Goal: Information Seeking & Learning: Learn about a topic

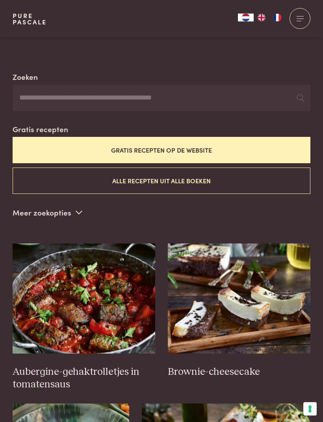
scroll to position [147, 0]
click at [194, 178] on button "Alle recepten uit alle boeken" at bounding box center [162, 181] width 298 height 26
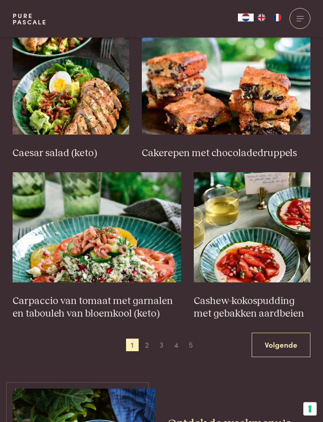
scroll to position [1020, 0]
click at [148, 339] on span "2" at bounding box center [147, 345] width 13 height 13
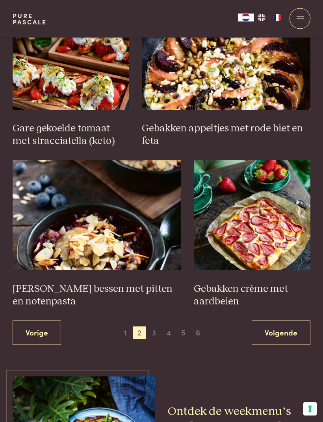
scroll to position [1032, 0]
click at [158, 327] on span "3" at bounding box center [154, 333] width 13 height 13
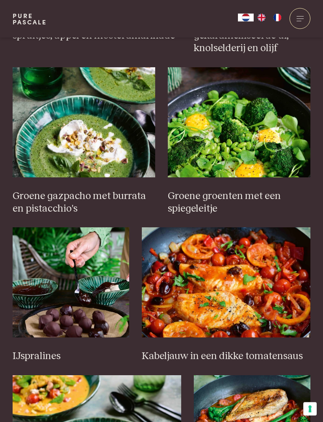
scroll to position [830, 0]
click at [113, 197] on h3 "Groene gazpacho met burrata en pistacchio's" at bounding box center [84, 202] width 142 height 25
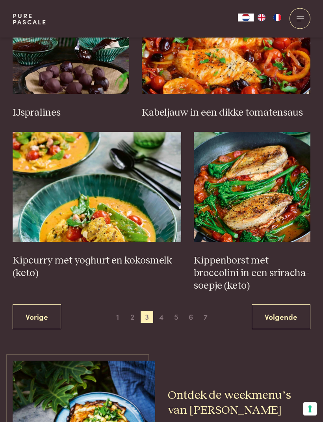
scroll to position [1074, 0]
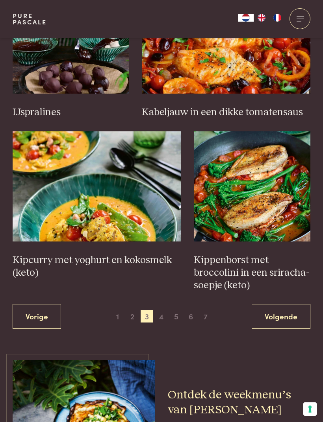
click at [163, 313] on span "4" at bounding box center [161, 317] width 13 height 13
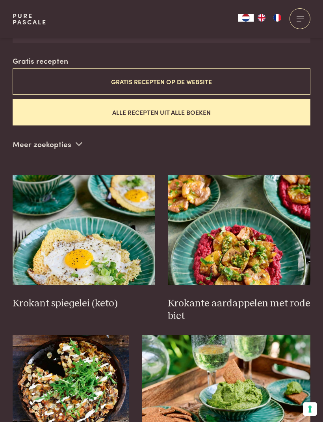
scroll to position [215, 0]
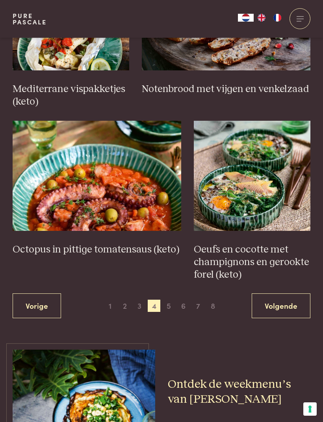
click at [169, 301] on span "5" at bounding box center [169, 306] width 13 height 13
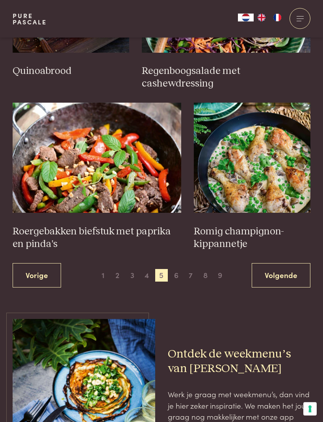
scroll to position [1088, 0]
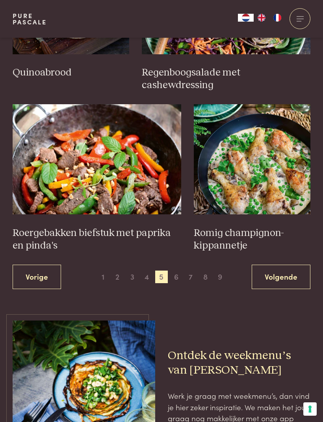
click at [177, 271] on span "6" at bounding box center [176, 277] width 13 height 13
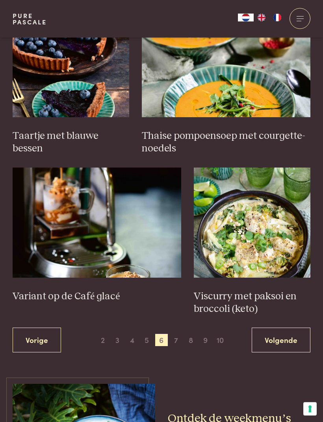
scroll to position [1050, 0]
click at [178, 334] on span "7" at bounding box center [176, 340] width 13 height 13
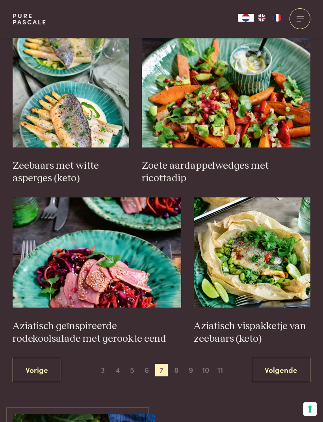
scroll to position [1003, 0]
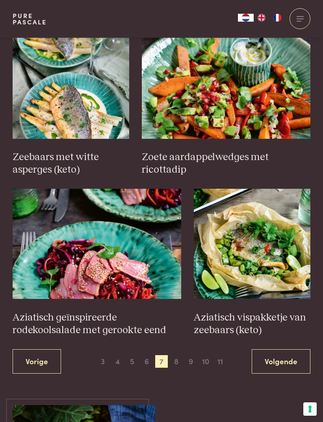
click at [178, 355] on span "8" at bounding box center [176, 361] width 13 height 13
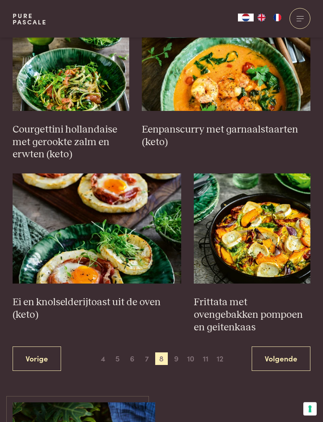
scroll to position [1007, 0]
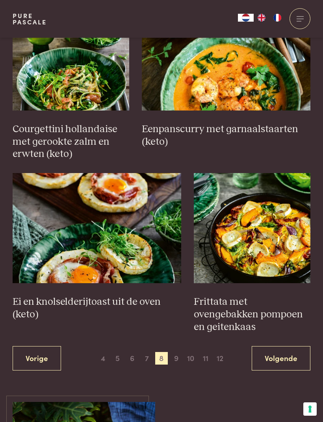
click at [178, 355] on span "9" at bounding box center [176, 358] width 13 height 13
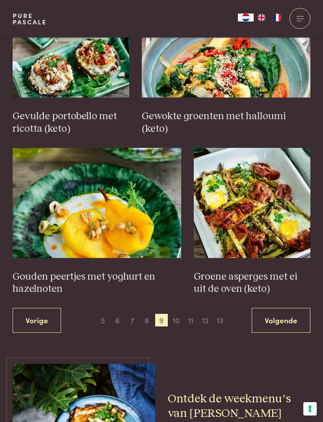
scroll to position [1083, 0]
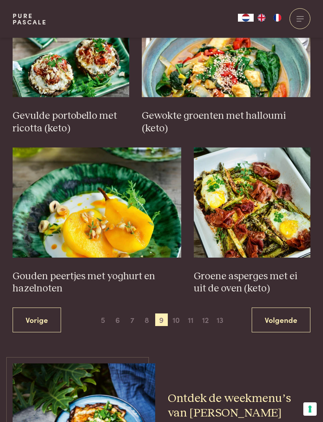
click at [178, 315] on span "10" at bounding box center [176, 320] width 13 height 13
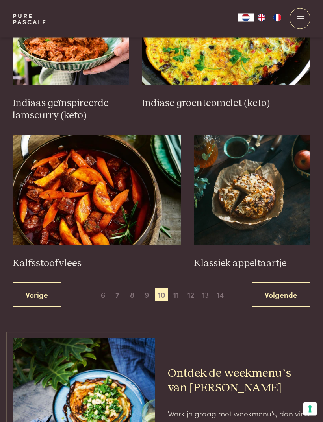
scroll to position [1046, 0]
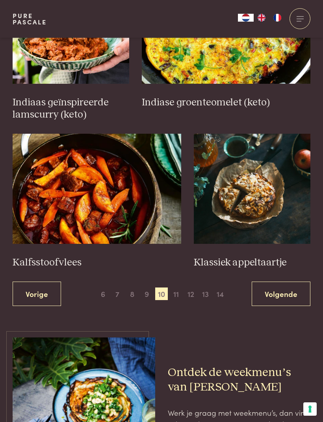
click at [177, 292] on span "11" at bounding box center [176, 294] width 13 height 13
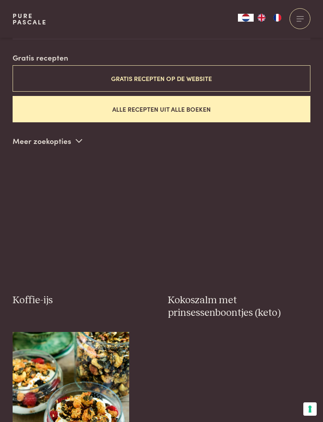
scroll to position [215, 0]
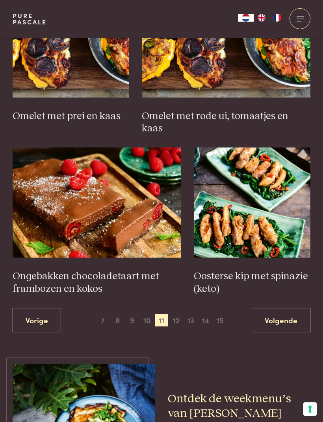
click at [179, 314] on span "12" at bounding box center [176, 320] width 13 height 13
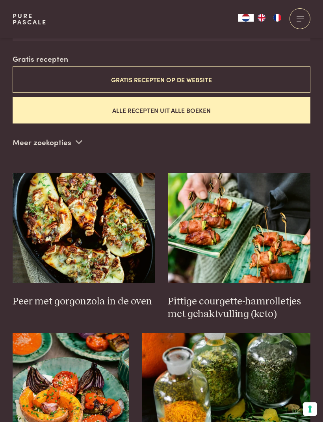
scroll to position [215, 0]
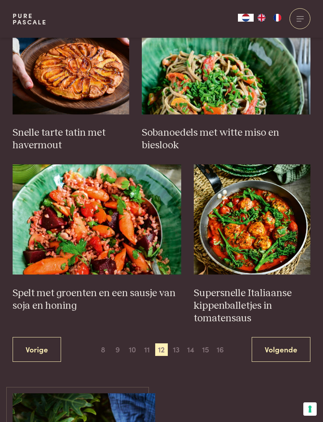
click at [178, 347] on span "13" at bounding box center [176, 350] width 13 height 13
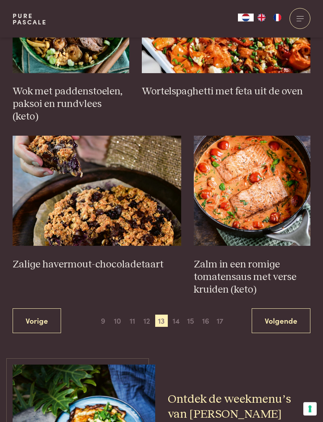
scroll to position [1069, 0]
click at [179, 315] on span "14" at bounding box center [176, 321] width 13 height 13
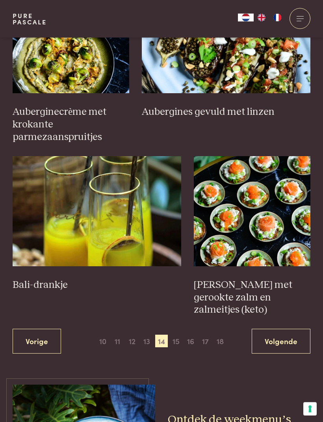
scroll to position [1061, 0]
click at [176, 335] on span "15" at bounding box center [176, 341] width 13 height 13
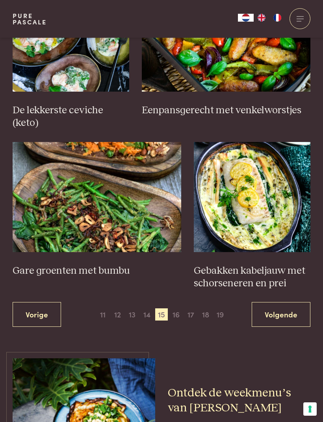
scroll to position [1075, 0]
click at [178, 309] on span "16" at bounding box center [176, 315] width 13 height 13
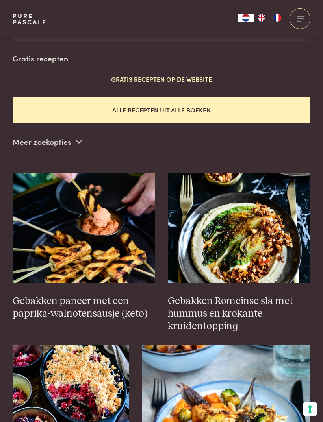
scroll to position [215, 0]
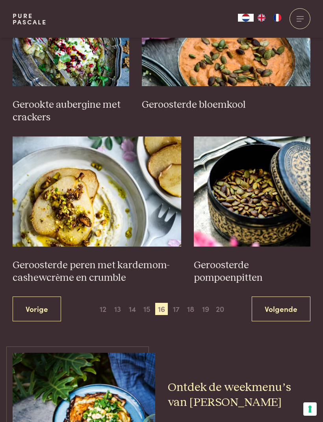
click at [176, 303] on span "17" at bounding box center [176, 309] width 13 height 13
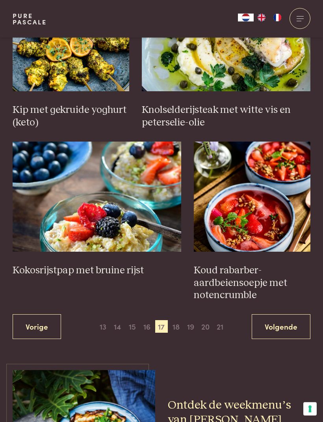
scroll to position [1076, 0]
click at [179, 321] on span "18" at bounding box center [176, 326] width 13 height 13
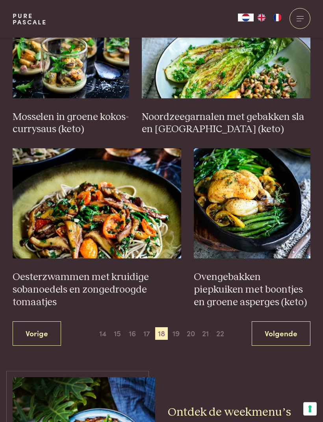
scroll to position [1032, 0]
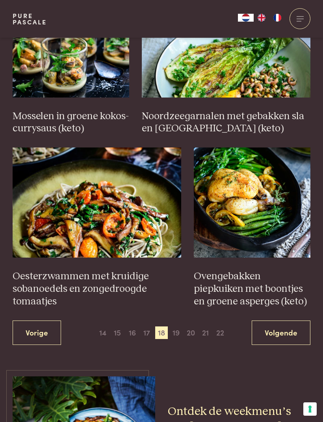
click at [180, 328] on span "19" at bounding box center [176, 333] width 13 height 13
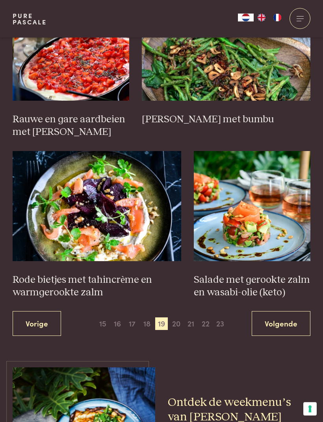
scroll to position [1055, 0]
click at [179, 320] on span "20" at bounding box center [176, 324] width 13 height 13
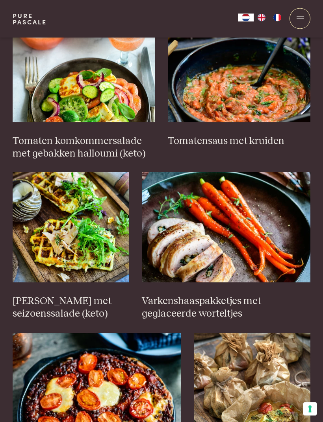
scroll to position [872, 0]
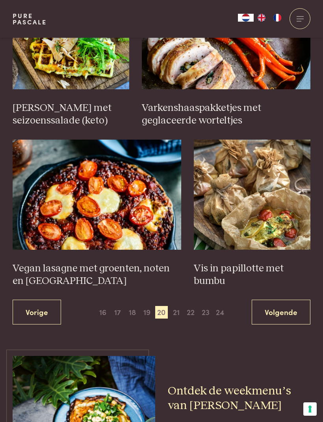
click at [177, 306] on span "21" at bounding box center [176, 312] width 13 height 13
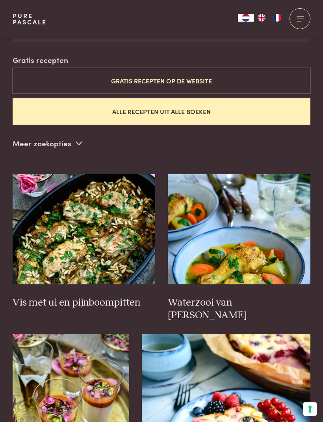
scroll to position [215, 0]
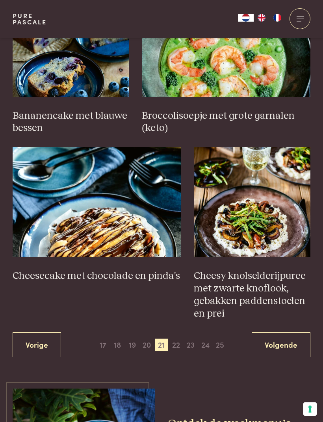
click at [178, 339] on span "22" at bounding box center [176, 345] width 13 height 13
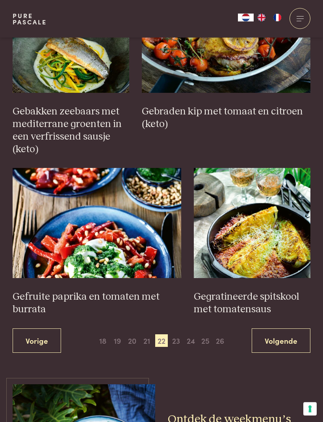
scroll to position [1087, 0]
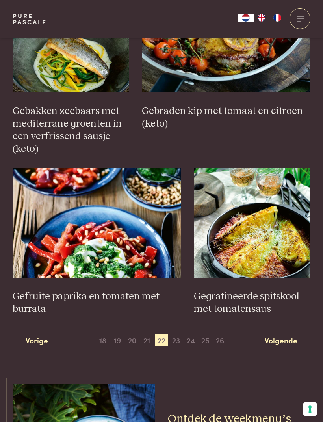
click at [179, 336] on span "23" at bounding box center [176, 340] width 13 height 13
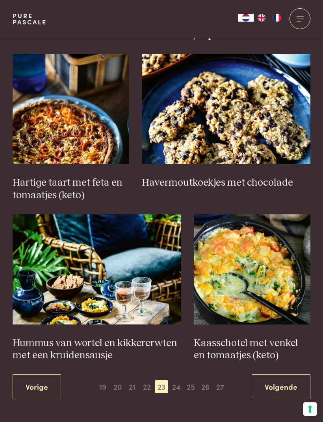
scroll to position [1034, 0]
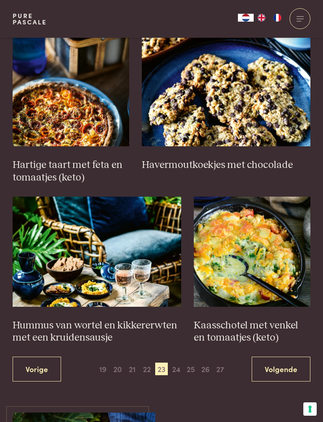
click at [180, 363] on span "24" at bounding box center [176, 369] width 13 height 13
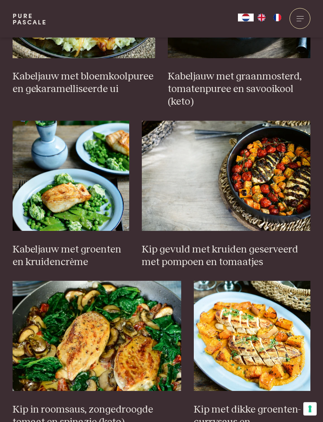
scroll to position [443, 0]
click at [245, 253] on h3 "Kip gevuld met kruiden geserveerd met pompoen en tomaatjes" at bounding box center [226, 256] width 168 height 25
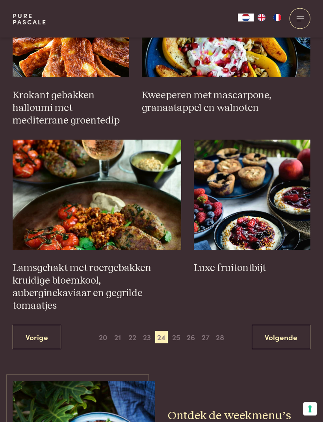
scroll to position [1104, 0]
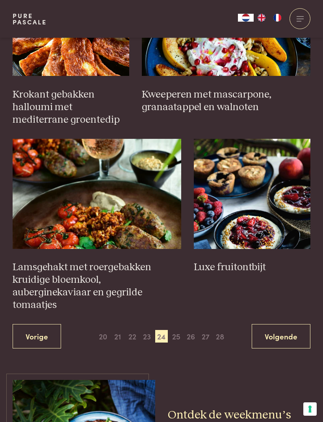
click at [180, 330] on span "25" at bounding box center [176, 336] width 13 height 13
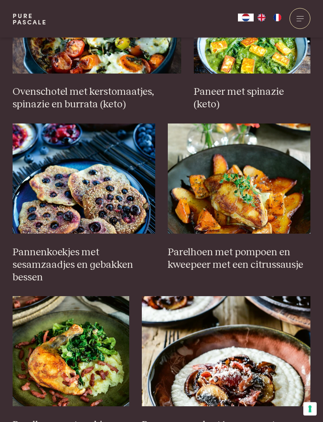
scroll to position [749, 0]
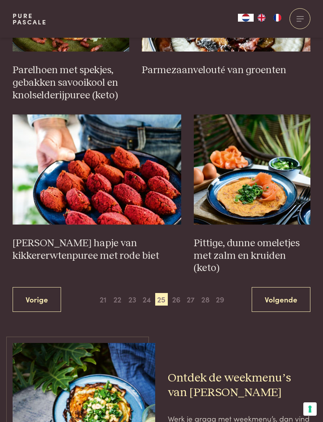
click at [178, 293] on span "26" at bounding box center [176, 299] width 13 height 13
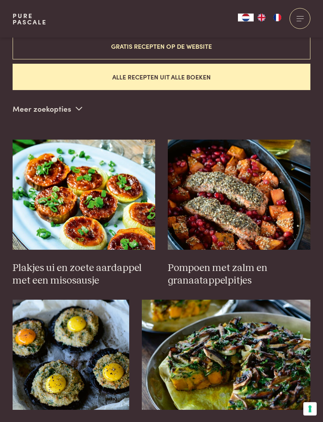
scroll to position [252, 0]
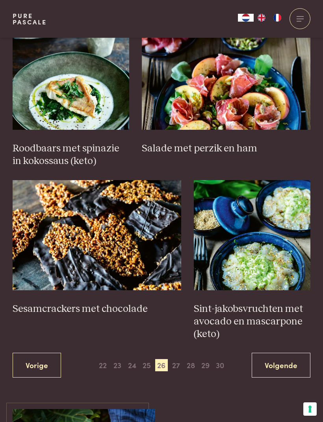
click at [178, 359] on span "27" at bounding box center [176, 365] width 13 height 13
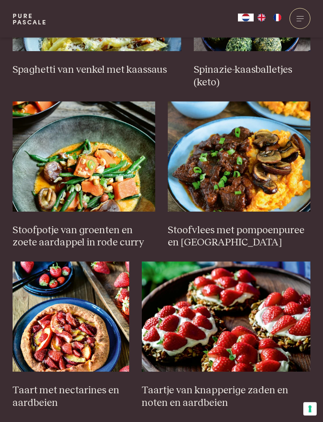
scroll to position [808, 0]
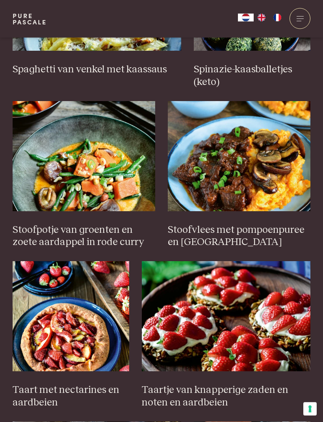
click at [231, 234] on h3 "Stoofvlees met pompoenpuree en [GEOGRAPHIC_DATA]" at bounding box center [239, 236] width 142 height 25
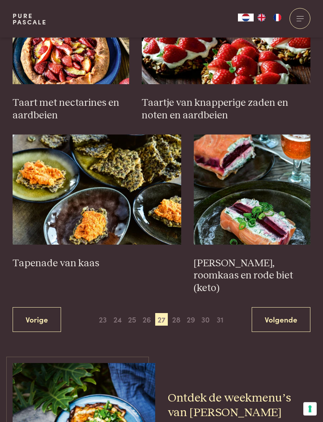
scroll to position [1096, 0]
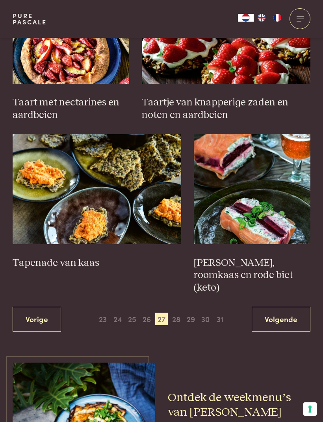
click at [178, 313] on span "28" at bounding box center [176, 319] width 13 height 13
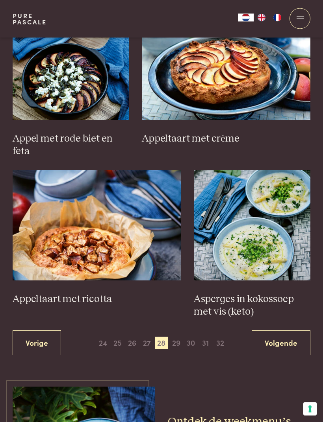
scroll to position [1036, 0]
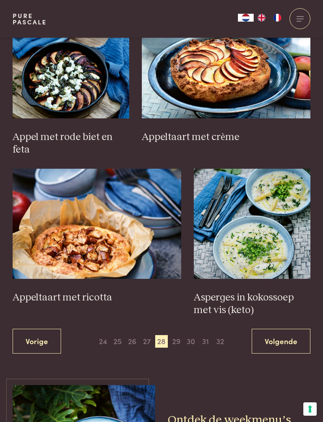
click at [179, 335] on span "29" at bounding box center [176, 341] width 13 height 13
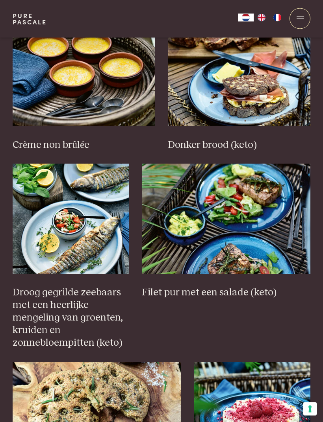
scroll to position [881, 0]
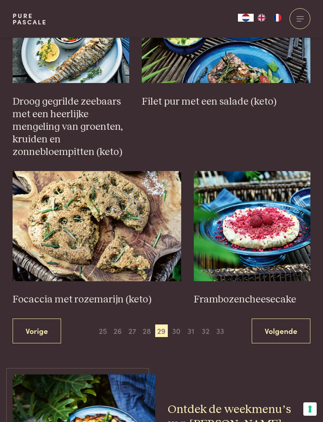
click at [176, 325] on span "30" at bounding box center [176, 331] width 13 height 13
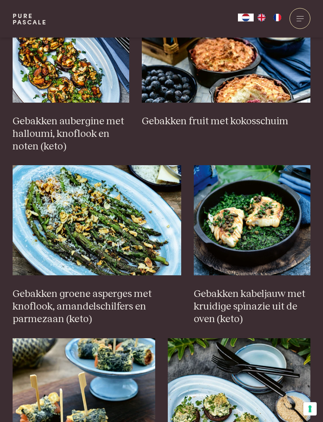
scroll to position [558, 0]
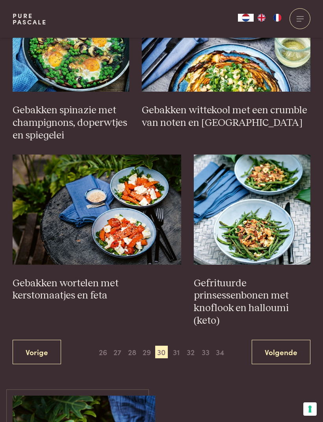
click at [178, 346] on span "31" at bounding box center [176, 352] width 13 height 13
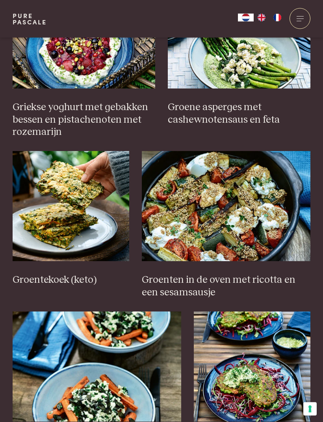
scroll to position [919, 0]
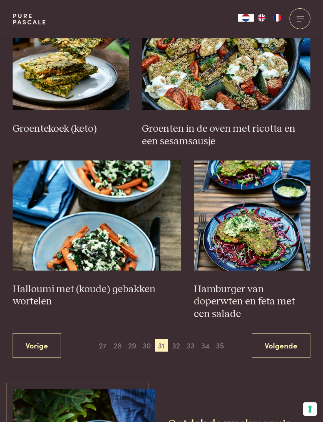
click at [177, 340] on span "32" at bounding box center [176, 345] width 13 height 13
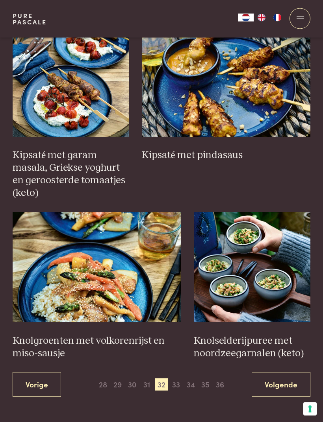
scroll to position [1006, 0]
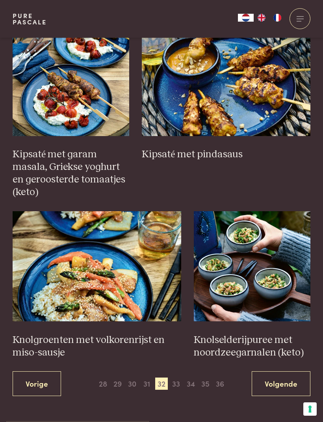
click at [177, 378] on span "33" at bounding box center [176, 384] width 13 height 13
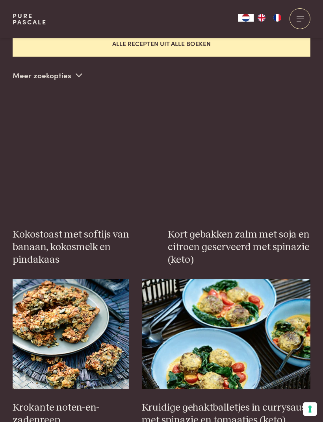
scroll to position [215, 0]
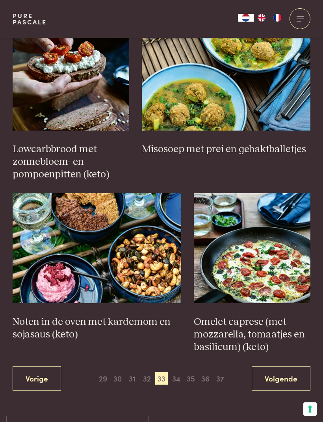
click at [181, 372] on span "34" at bounding box center [176, 378] width 13 height 13
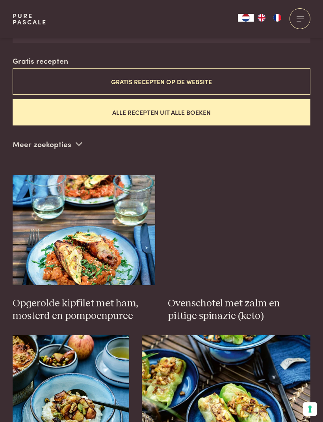
scroll to position [215, 0]
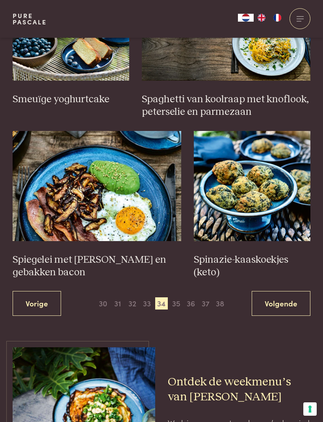
click at [177, 298] on span "35" at bounding box center [176, 304] width 13 height 13
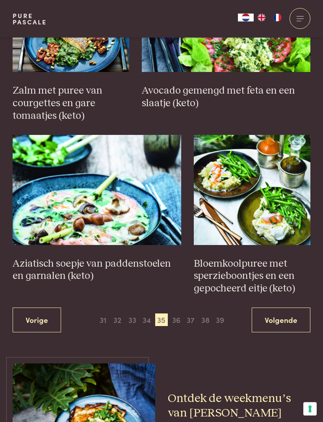
scroll to position [1095, 0]
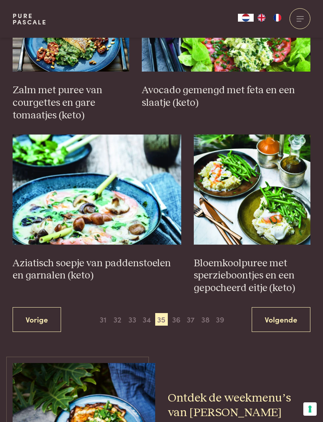
click at [181, 313] on span "36" at bounding box center [176, 319] width 13 height 13
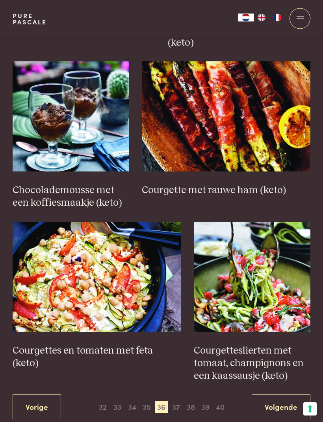
scroll to position [1001, 0]
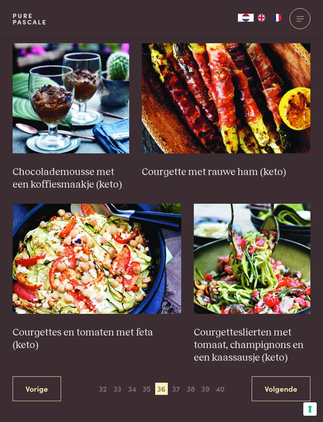
click at [225, 383] on span "40" at bounding box center [220, 389] width 13 height 13
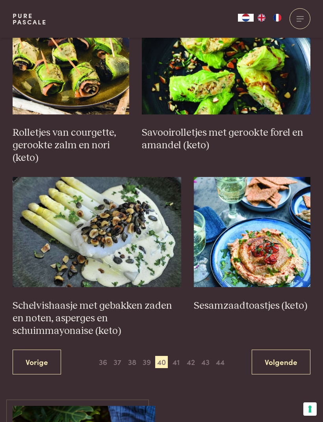
click at [221, 358] on span "44" at bounding box center [220, 362] width 13 height 13
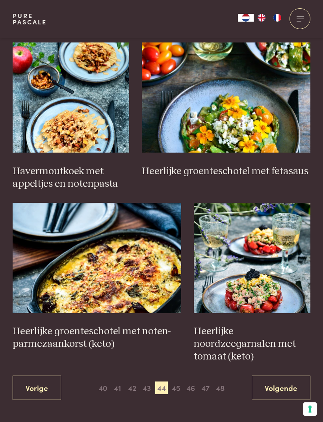
click at [220, 382] on span "48" at bounding box center [220, 388] width 13 height 13
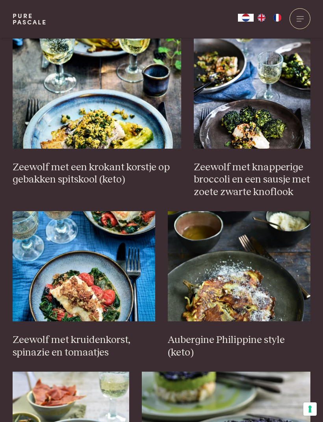
scroll to position [662, 0]
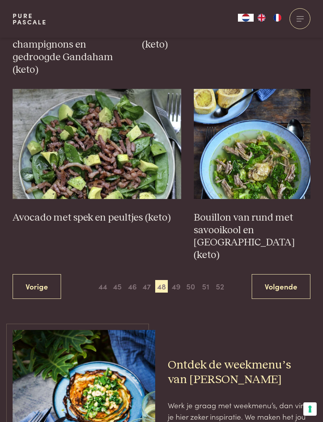
click at [221, 280] on span "52" at bounding box center [220, 286] width 13 height 13
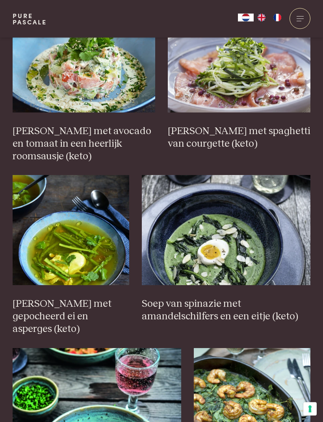
scroll to position [867, 0]
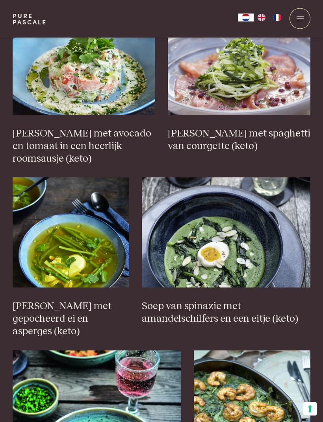
click at [302, 21] on div at bounding box center [299, 18] width 21 height 21
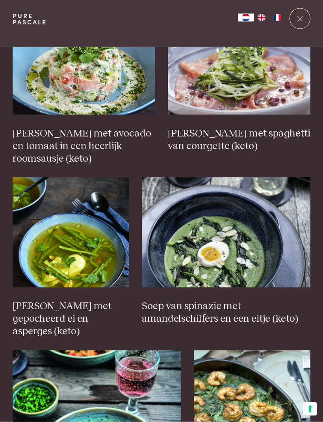
scroll to position [0, 0]
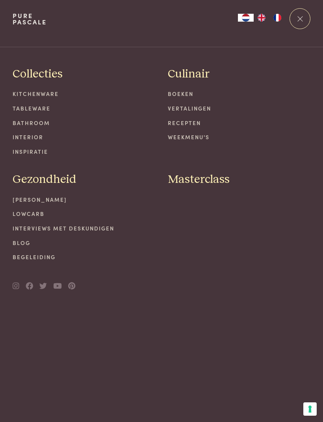
click at [300, 21] on div at bounding box center [299, 18] width 21 height 21
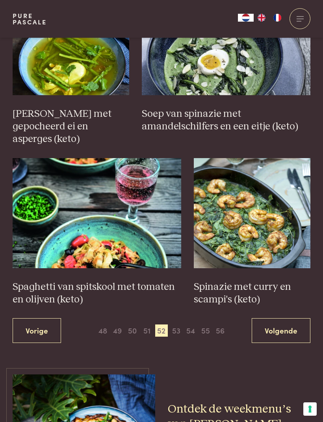
click at [222, 325] on span "56" at bounding box center [220, 331] width 13 height 13
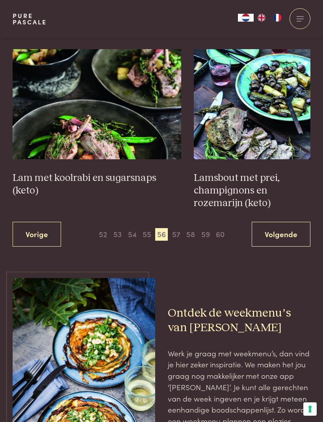
scroll to position [1143, 0]
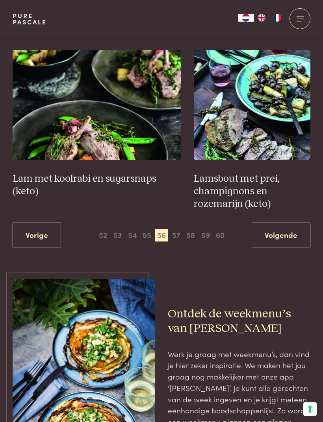
click at [223, 231] on span "60" at bounding box center [220, 235] width 13 height 13
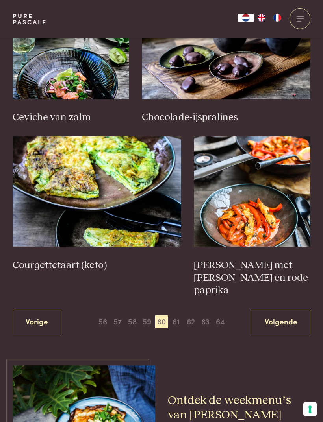
click at [223, 316] on span "64" at bounding box center [220, 322] width 13 height 13
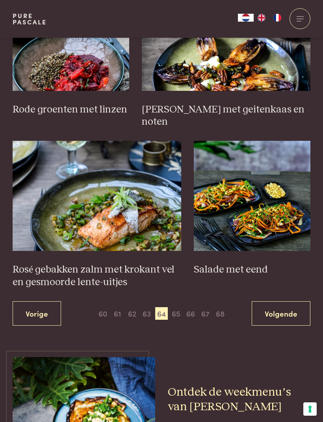
click at [224, 307] on span "68" at bounding box center [220, 313] width 13 height 13
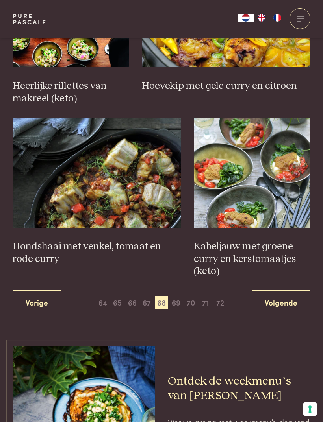
click at [221, 296] on span "72" at bounding box center [220, 302] width 13 height 13
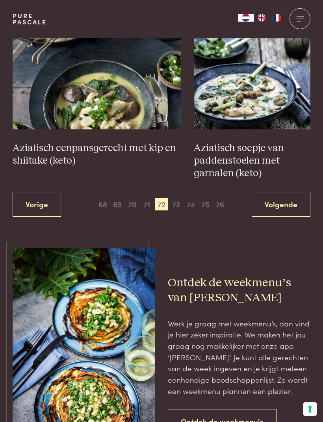
scroll to position [1200, 0]
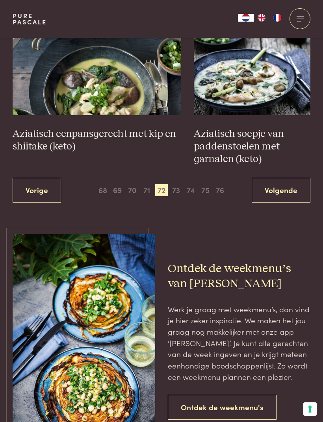
click at [222, 184] on span "76" at bounding box center [220, 190] width 13 height 13
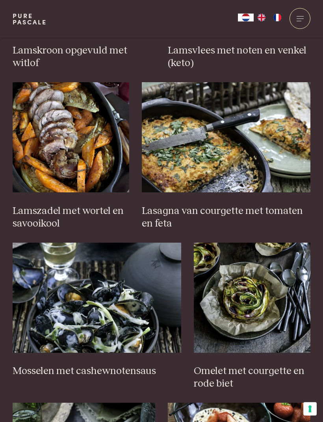
scroll to position [470, 0]
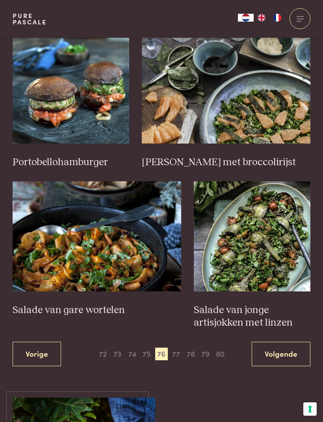
click at [223, 348] on span "80" at bounding box center [220, 354] width 13 height 13
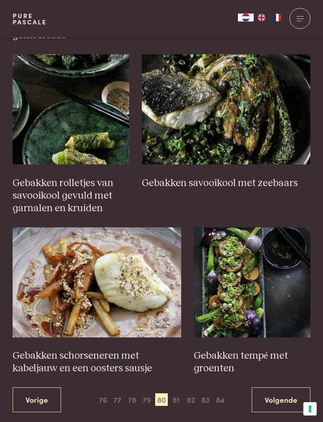
scroll to position [1018, 0]
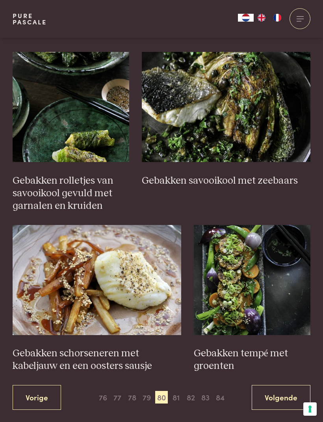
click at [224, 391] on span "84" at bounding box center [220, 397] width 13 height 13
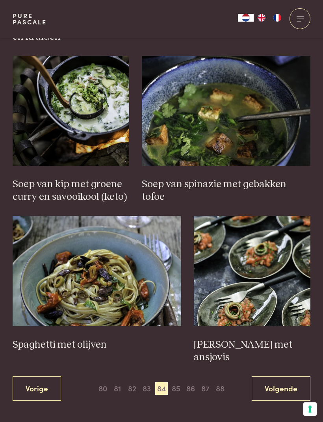
scroll to position [969, 0]
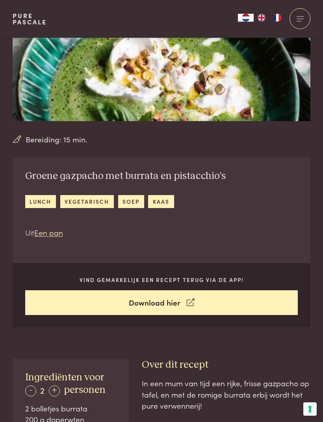
scroll to position [91, 0]
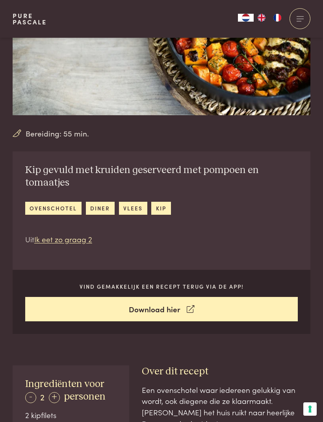
scroll to position [98, 0]
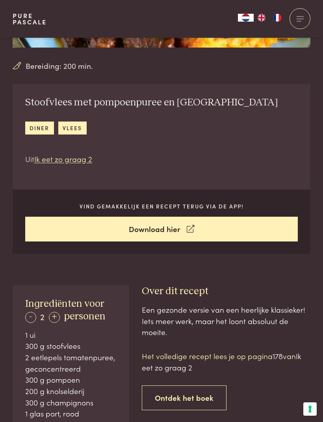
scroll to position [167, 0]
